Goal: Book appointment/travel/reservation

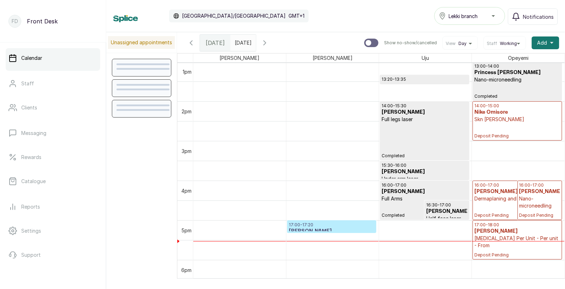
click at [425, 149] on div "14:00 - 15:30 [PERSON_NAME] Full legs laser Completed" at bounding box center [425, 131] width 86 height 56
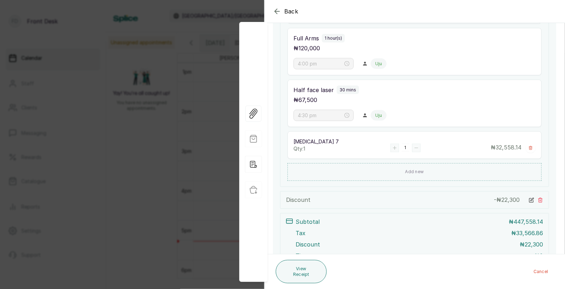
scroll to position [260, 0]
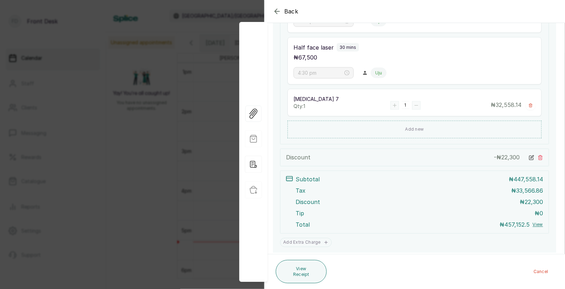
click at [120, 190] on div "Back Appointment Details Edit appointment 🚶 Walk-in (booked by Front Desk) Make…" at bounding box center [282, 144] width 565 height 289
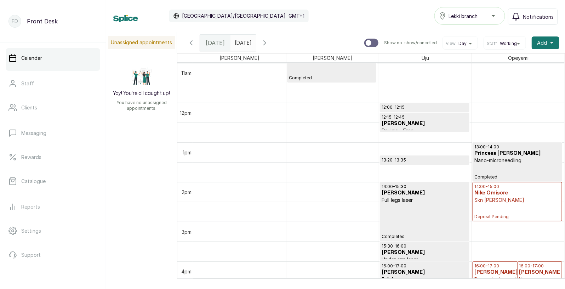
click at [509, 160] on p "Nano-microneedling" at bounding box center [517, 160] width 86 height 7
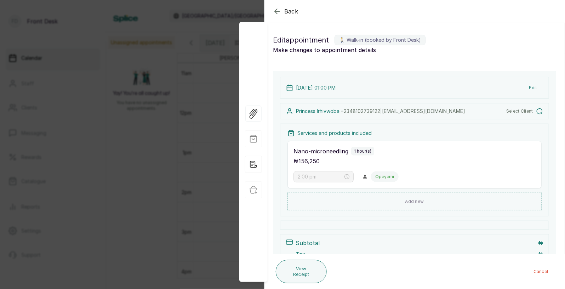
type input "1:00 pm"
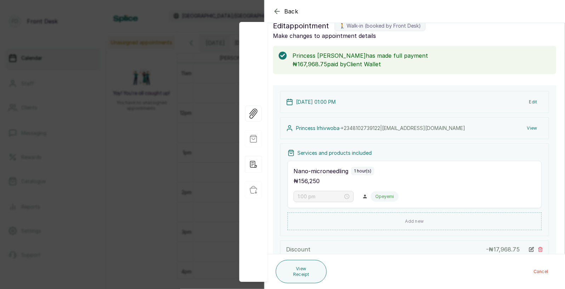
scroll to position [0, 0]
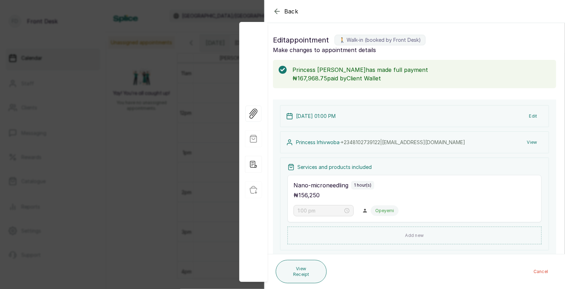
click at [166, 137] on div "Back Appointment Details Edit appointment 🚶 Walk-in (booked by Front Desk) Make…" at bounding box center [282, 144] width 565 height 289
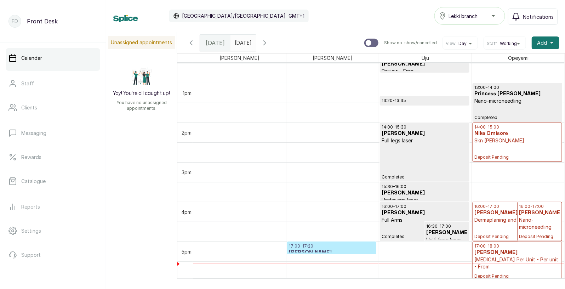
scroll to position [513, 0]
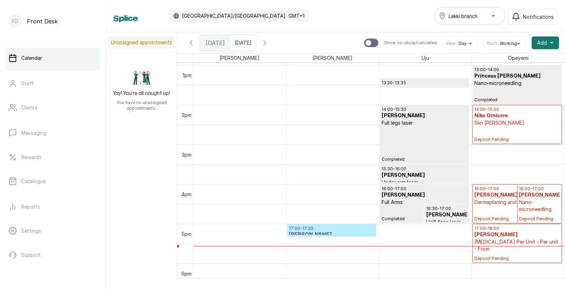
click at [509, 84] on p "Nano-microneedling" at bounding box center [517, 83] width 86 height 7
